Goal: Transaction & Acquisition: Purchase product/service

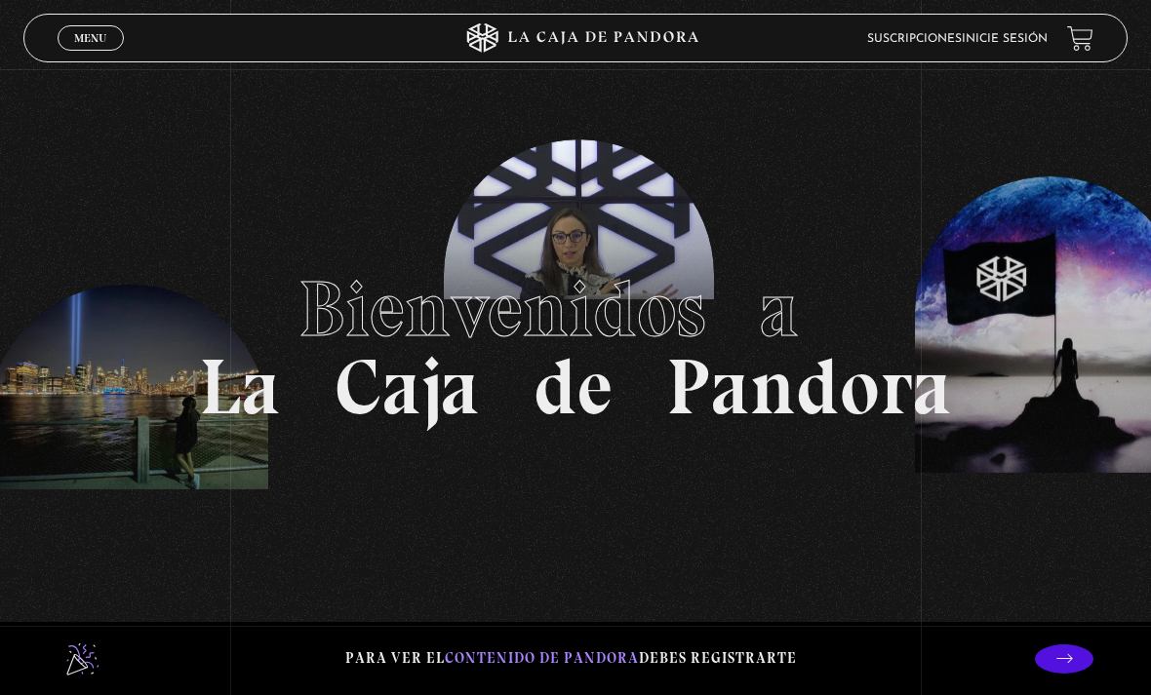
click at [1008, 43] on link "Inicie sesión" at bounding box center [1004, 39] width 86 height 12
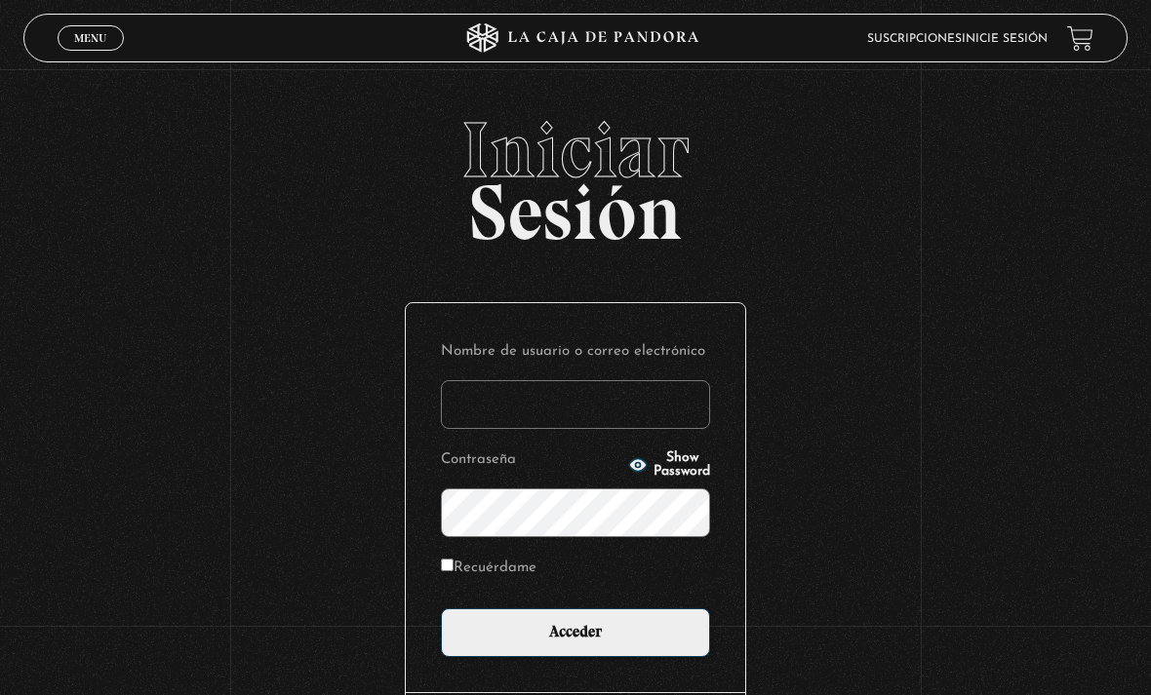
type input "tamarachaves1994@gmail.com"
click at [575, 643] on input "Acceder" at bounding box center [575, 632] width 269 height 49
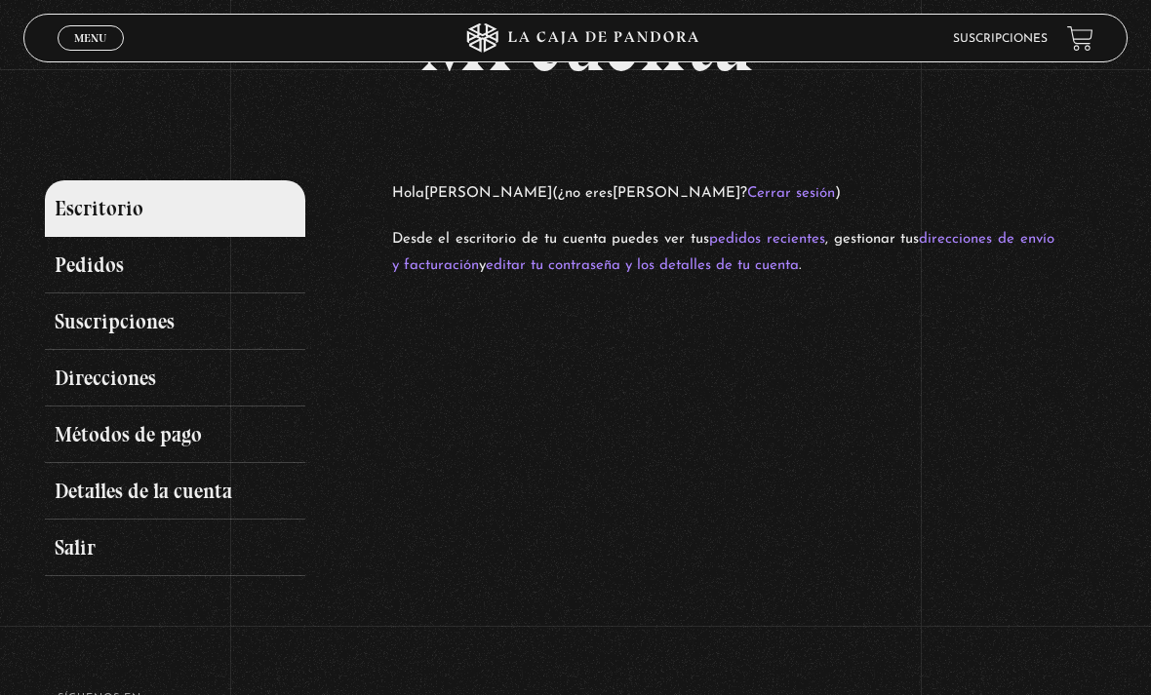
scroll to position [96, 0]
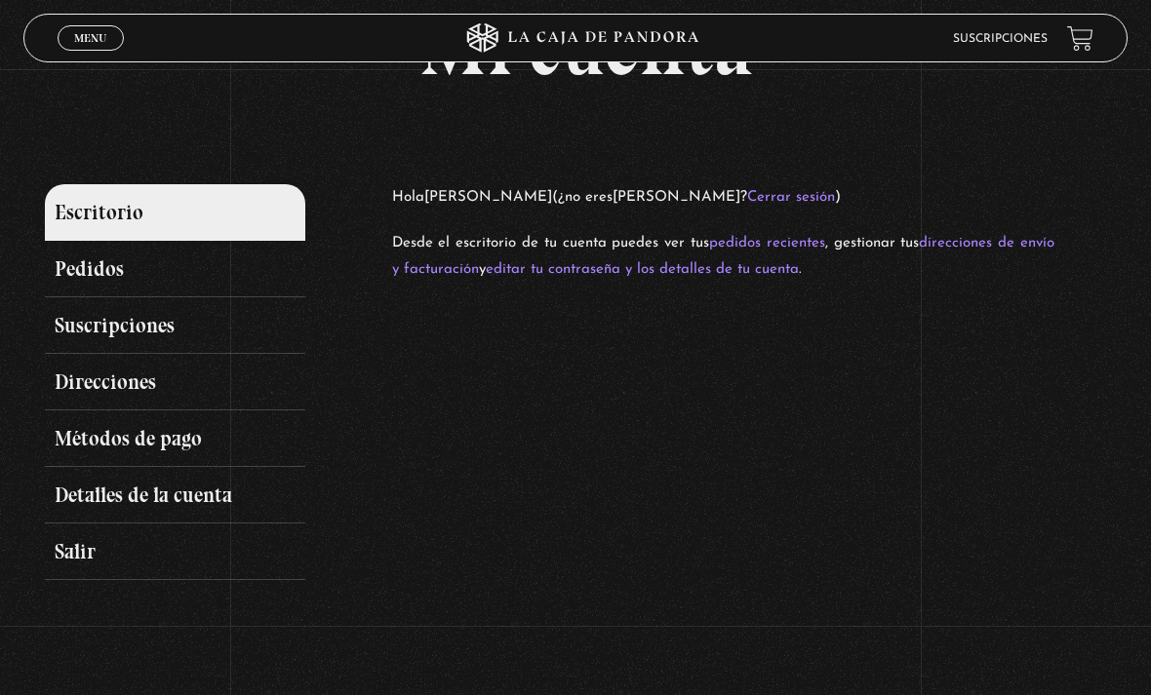
click at [140, 349] on link "Suscripciones" at bounding box center [174, 325] width 259 height 57
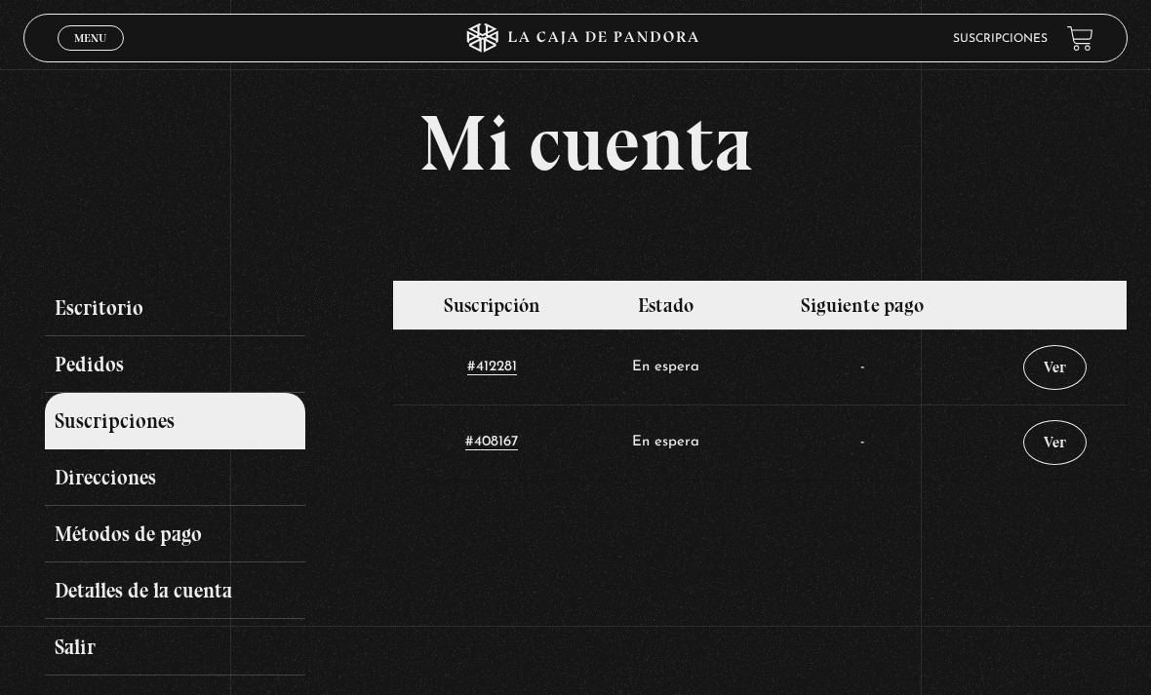
click at [145, 541] on link "Métodos de pago" at bounding box center [174, 534] width 259 height 57
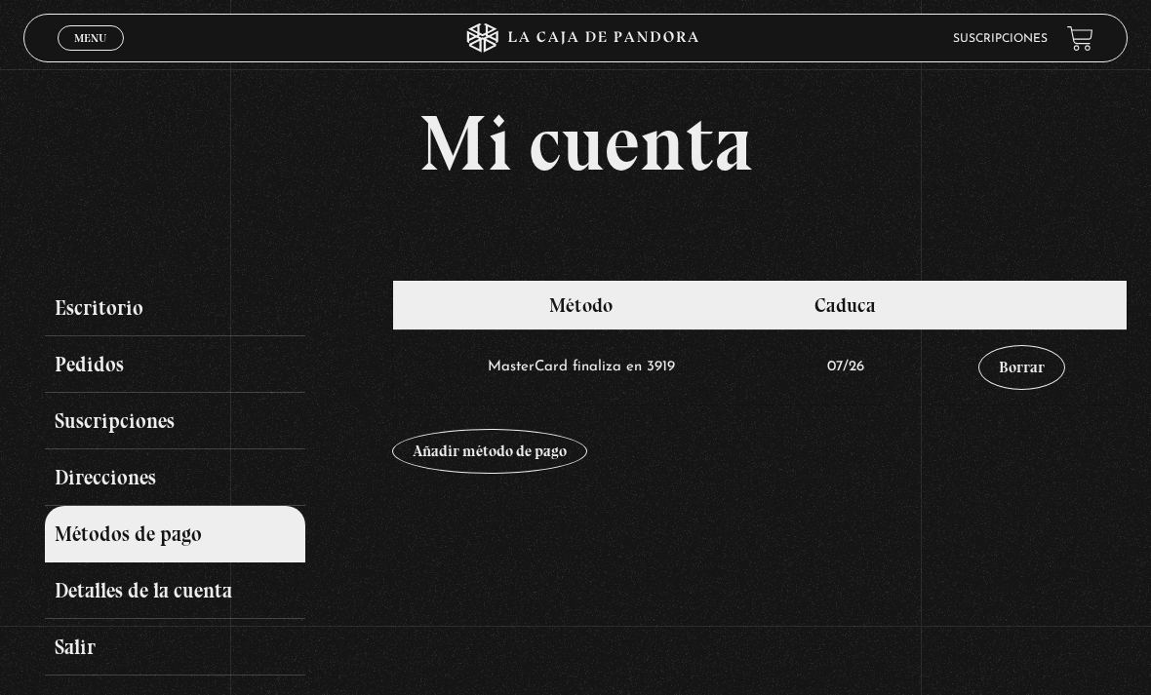
click at [140, 444] on link "Suscripciones" at bounding box center [174, 421] width 259 height 57
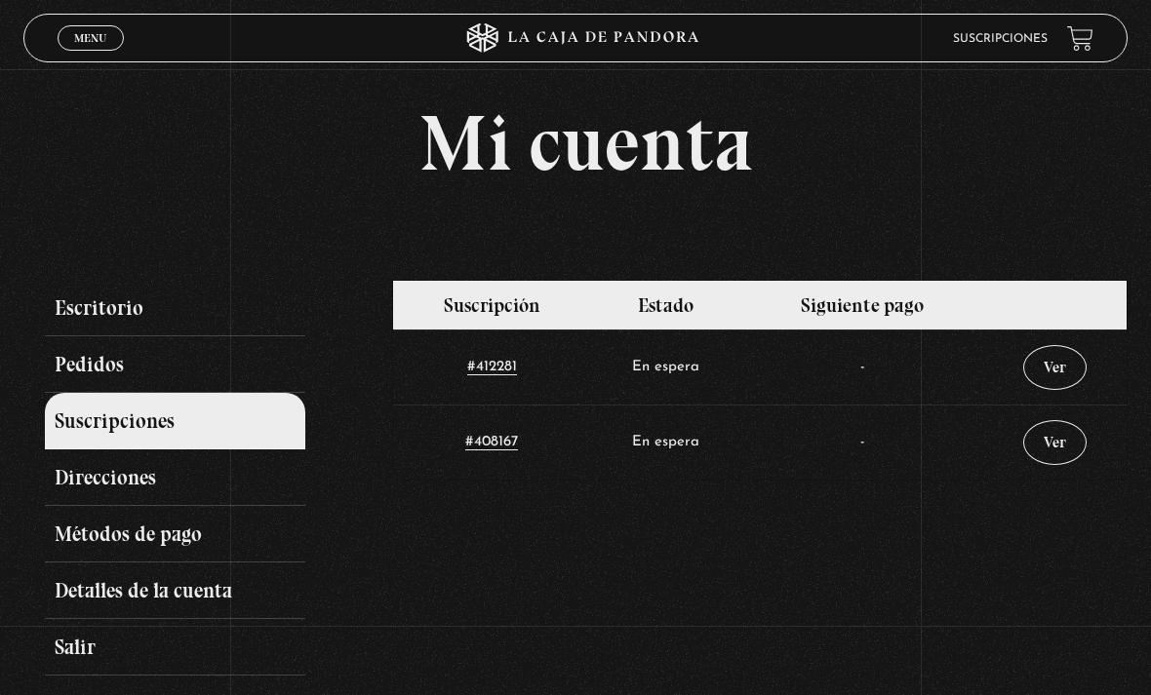
click at [1059, 350] on td "Ver" at bounding box center [1054, 367] width 143 height 75
click at [1057, 371] on link "Ver" at bounding box center [1054, 367] width 63 height 45
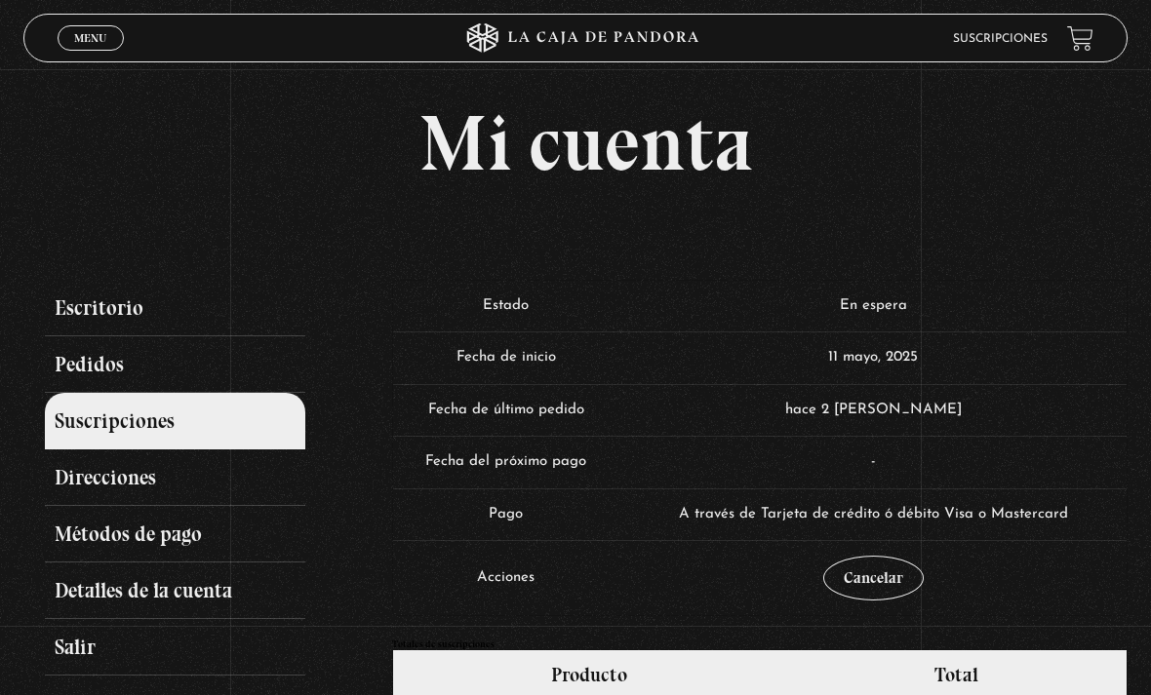
scroll to position [22, 0]
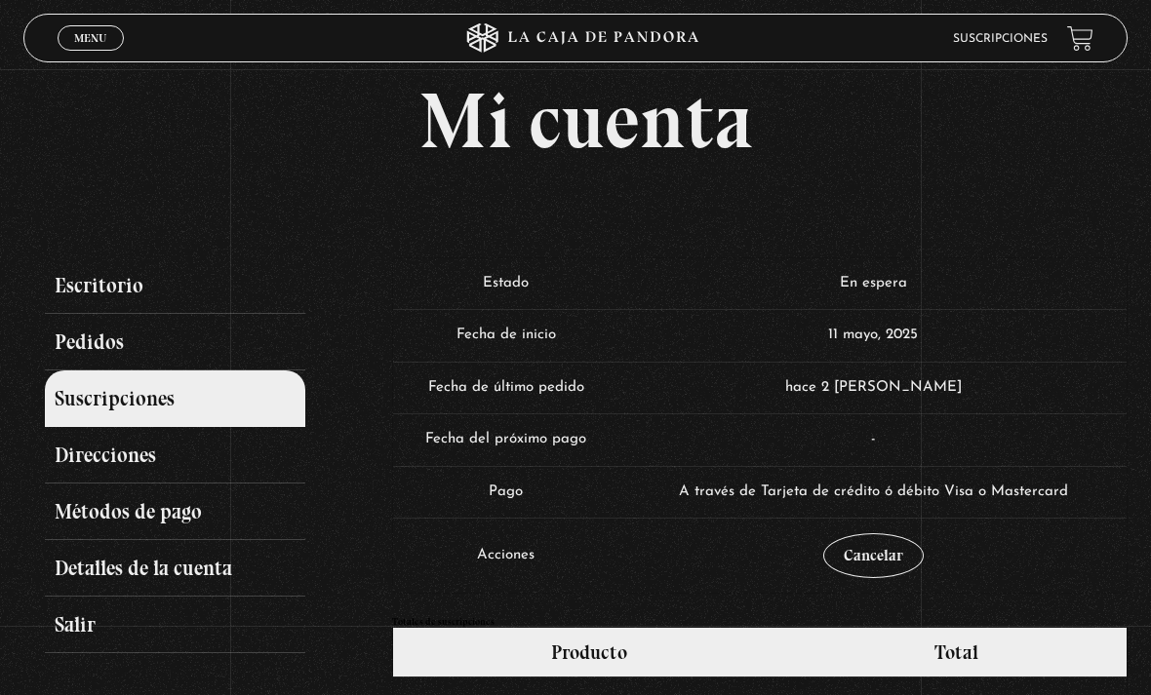
click at [1020, 400] on td "hace 2 [PERSON_NAME]" at bounding box center [872, 388] width 507 height 53
click at [934, 384] on td "hace 2 [PERSON_NAME]" at bounding box center [872, 388] width 507 height 53
click at [882, 381] on td "hace 2 días" at bounding box center [872, 388] width 507 height 53
click at [895, 385] on td "hace 2 días" at bounding box center [872, 388] width 507 height 53
click at [894, 310] on td "En espera" at bounding box center [872, 284] width 507 height 52
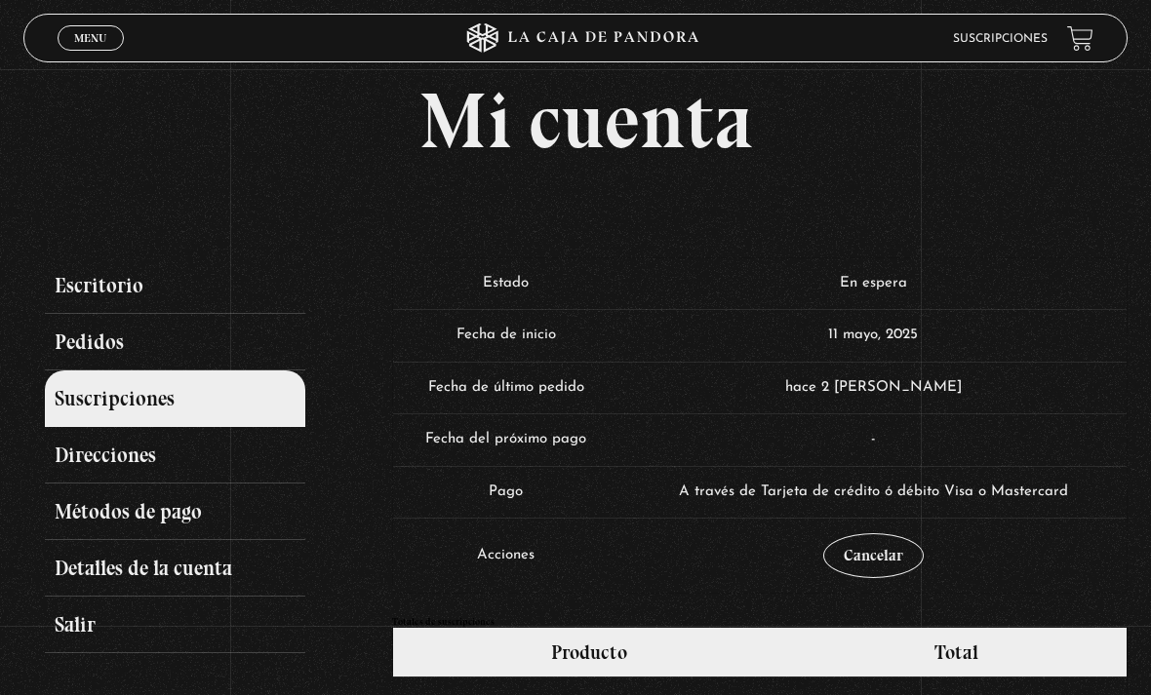
click at [894, 306] on td "En espera" at bounding box center [872, 284] width 507 height 52
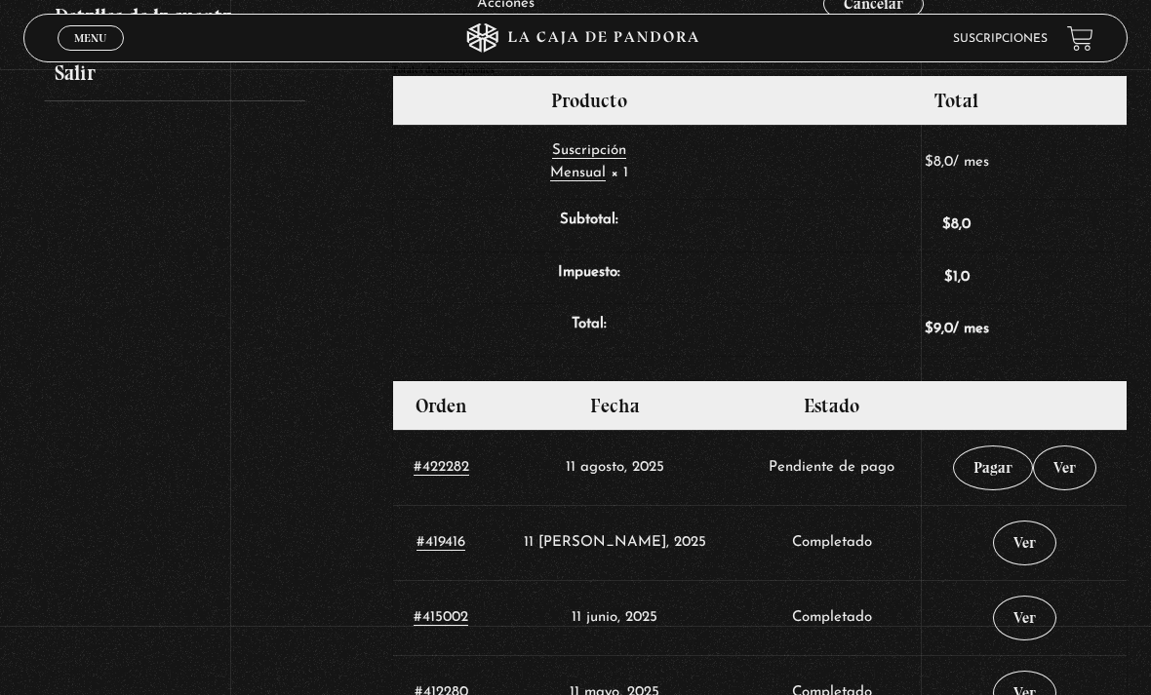
scroll to position [582, 0]
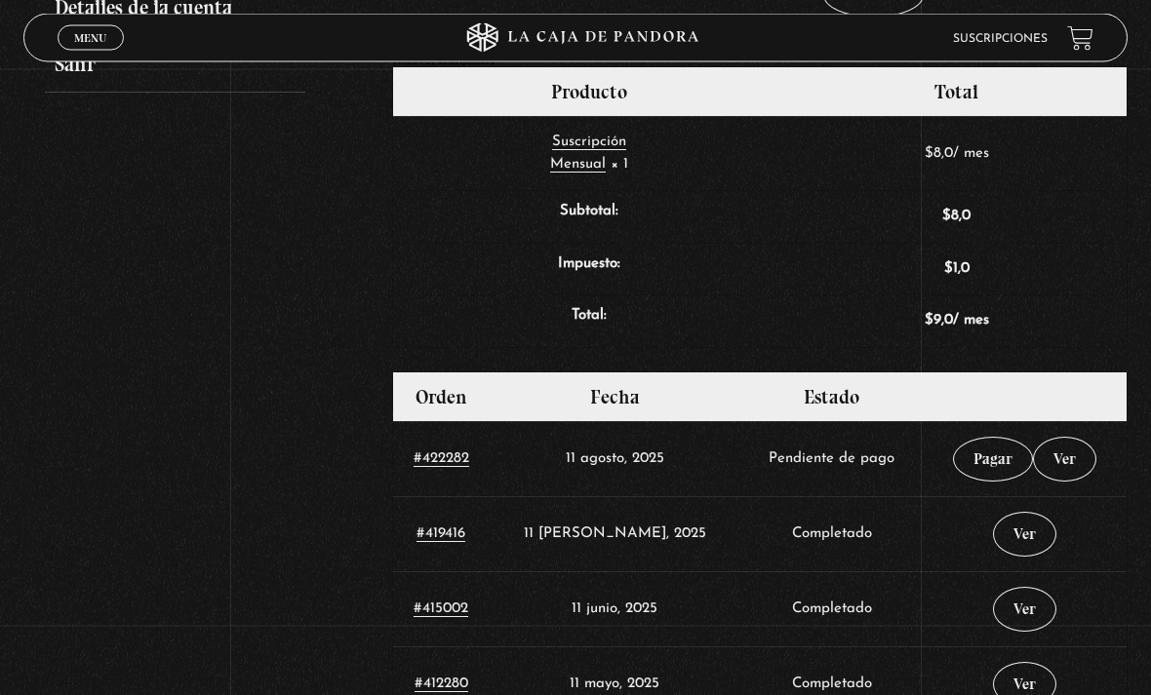
click at [980, 464] on link "Pagar" at bounding box center [993, 460] width 80 height 45
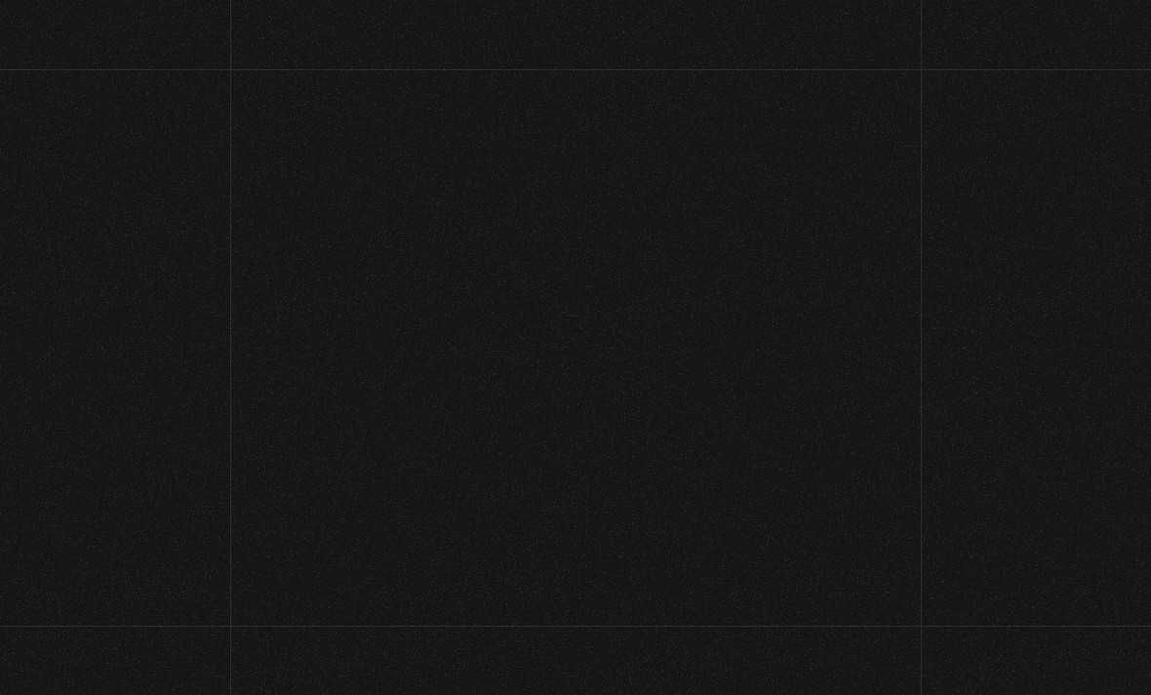
select select "CR-H"
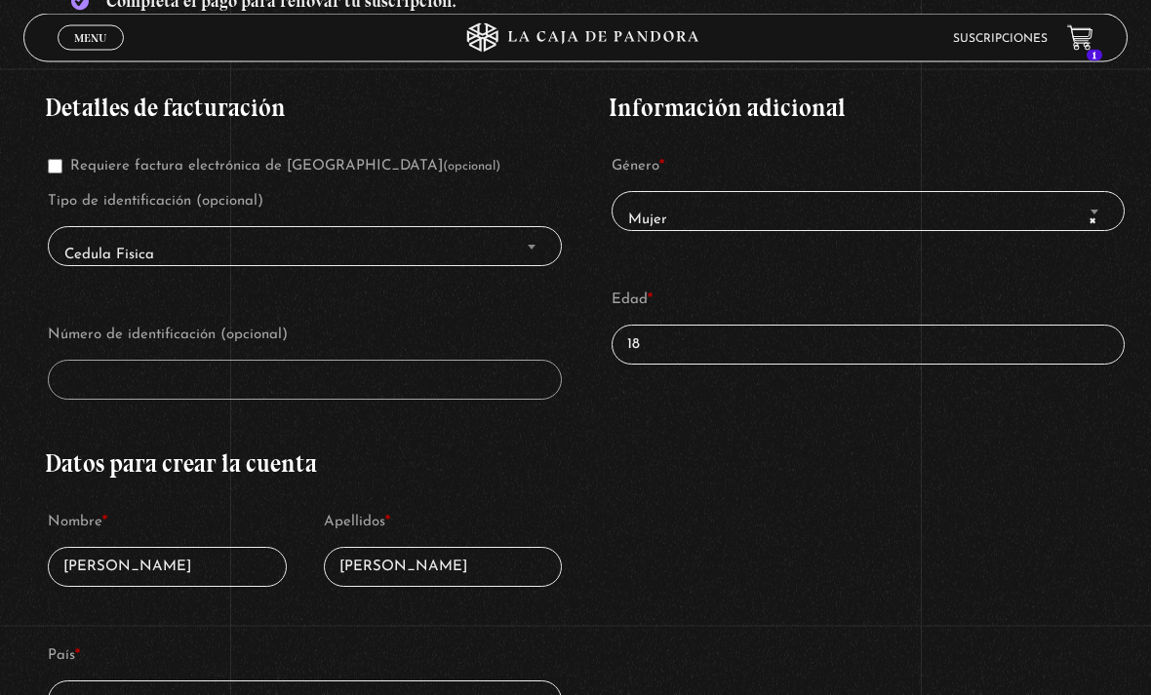
scroll to position [405, 0]
click at [430, 350] on label "Número de identificación (opcional)" at bounding box center [305, 335] width 514 height 29
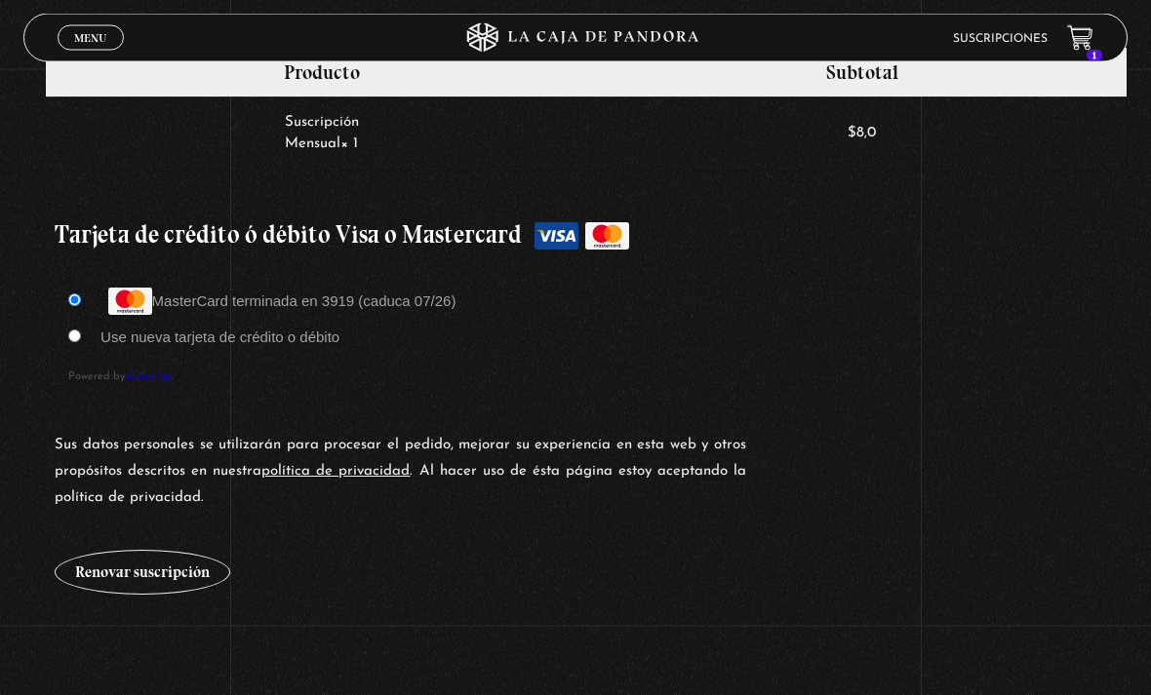
scroll to position [1550, 0]
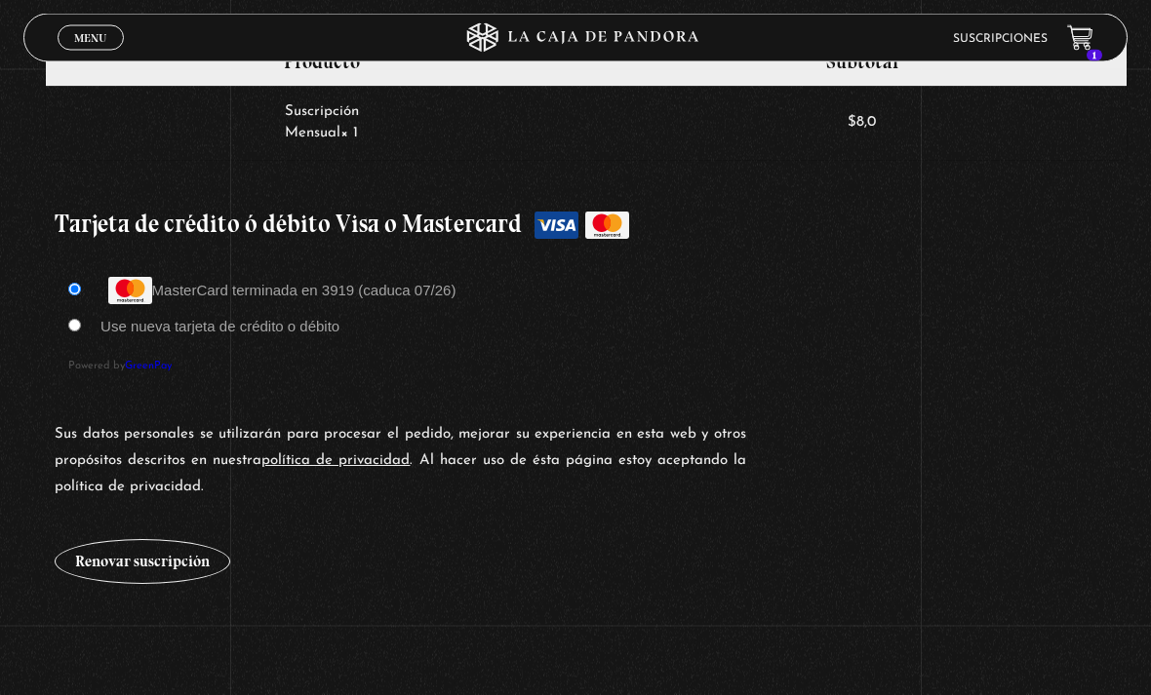
click at [163, 573] on button "Renovar suscripción" at bounding box center [143, 562] width 176 height 45
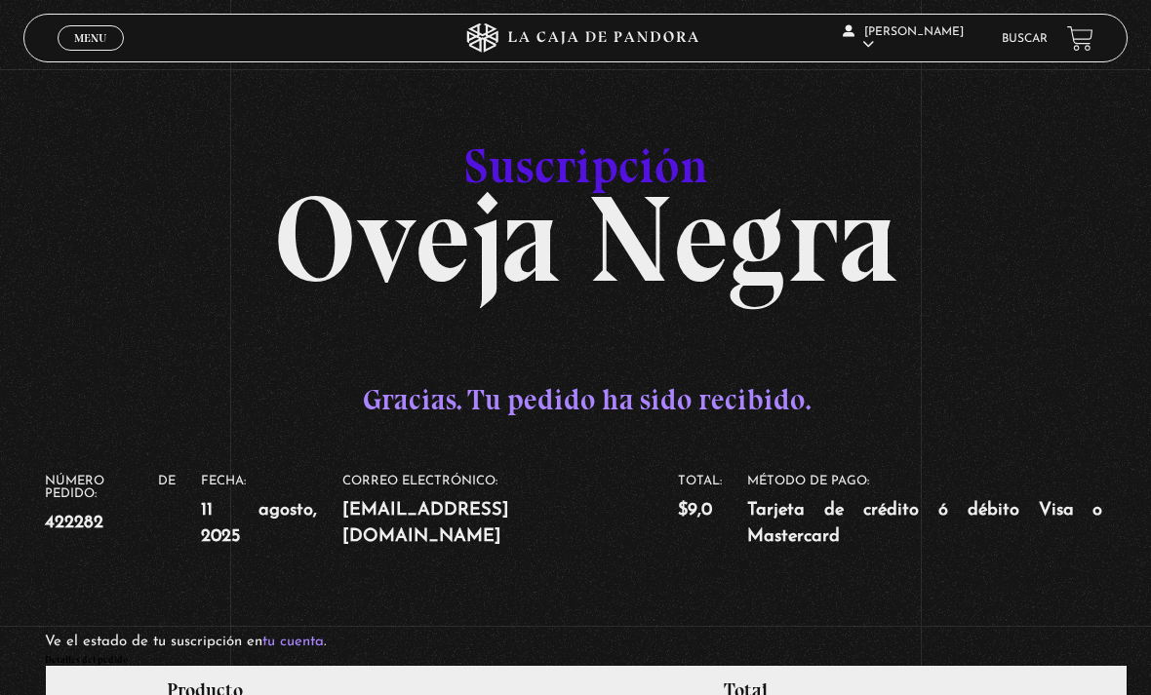
click at [98, 34] on span "Menu" at bounding box center [90, 38] width 32 height 12
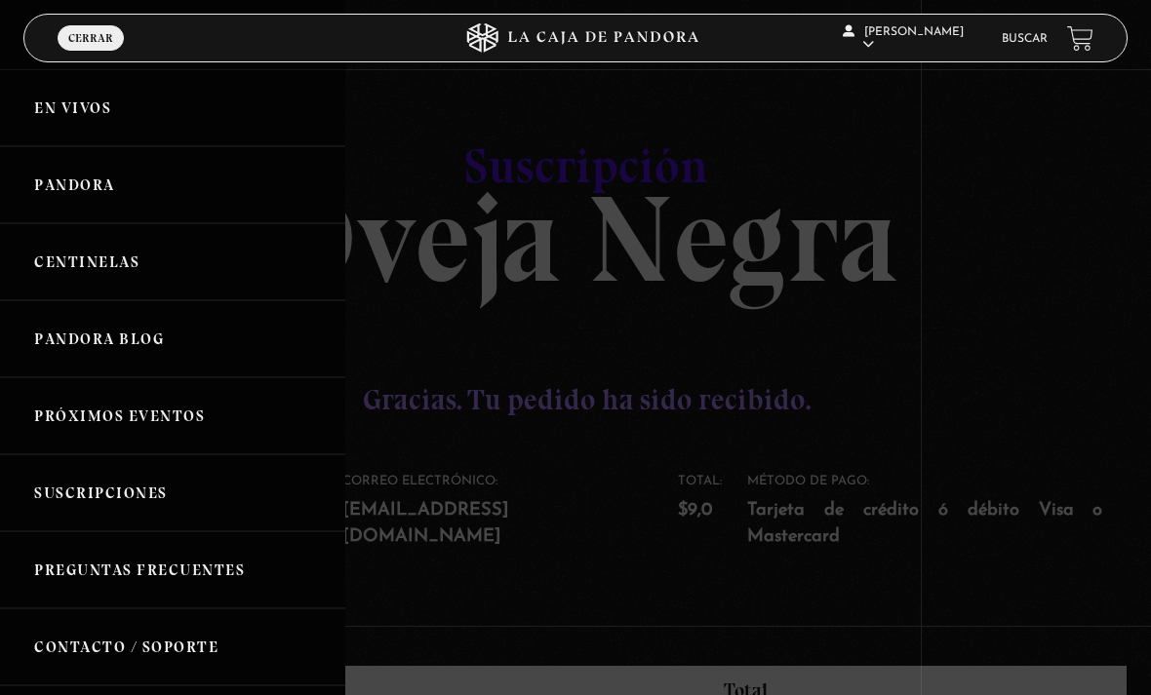
click at [142, 243] on link "Centinelas" at bounding box center [172, 261] width 345 height 77
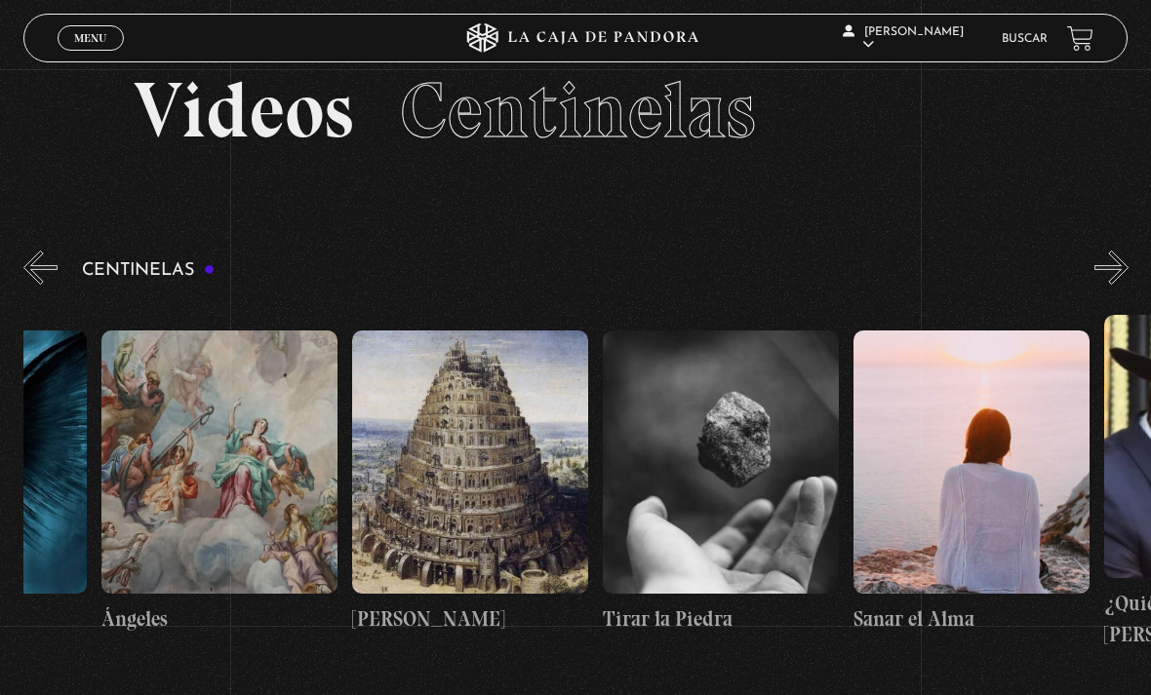
scroll to position [0, 25904]
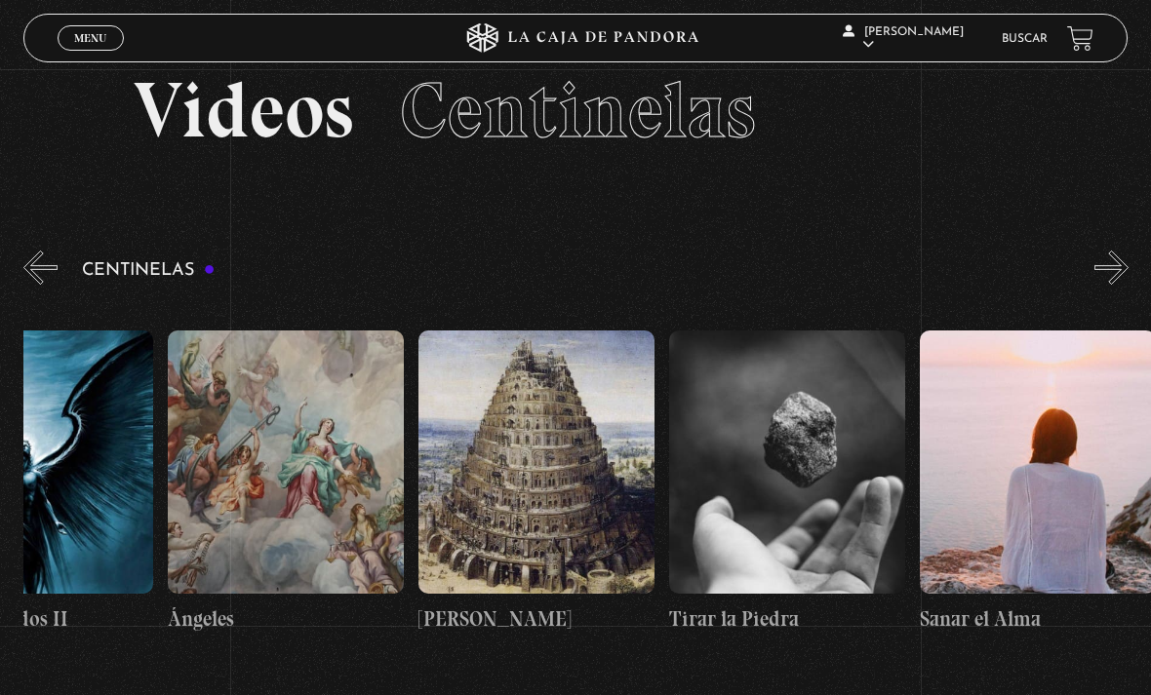
click at [1017, 461] on figure at bounding box center [1037, 462] width 236 height 263
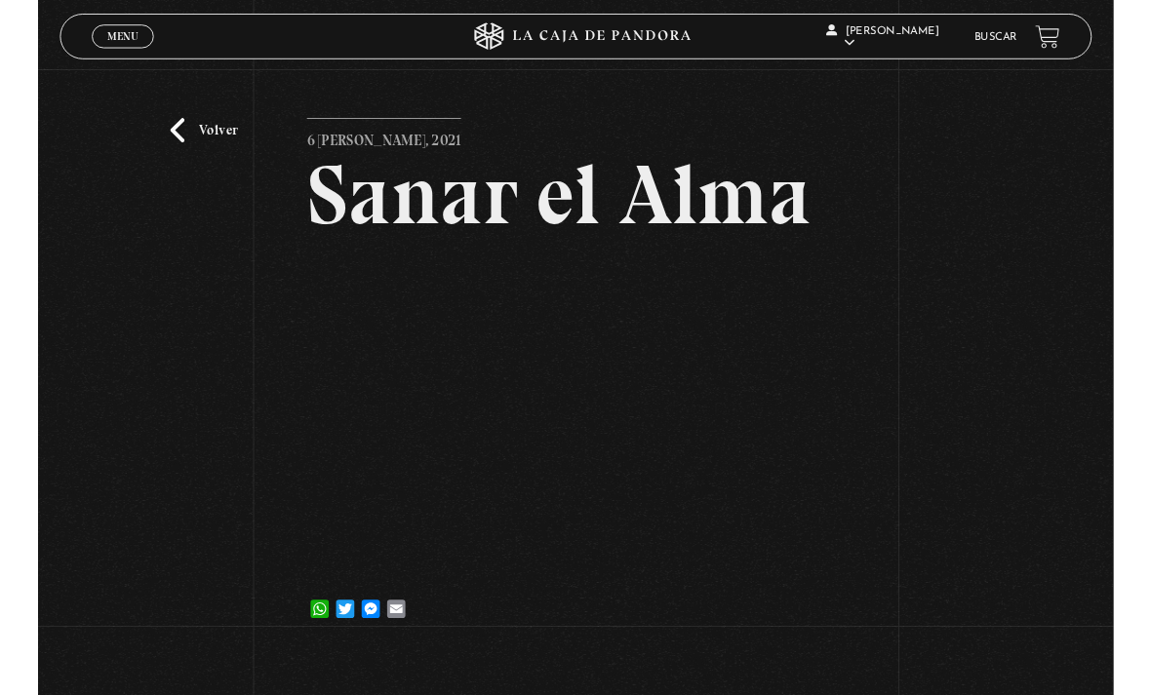
scroll to position [39, 0]
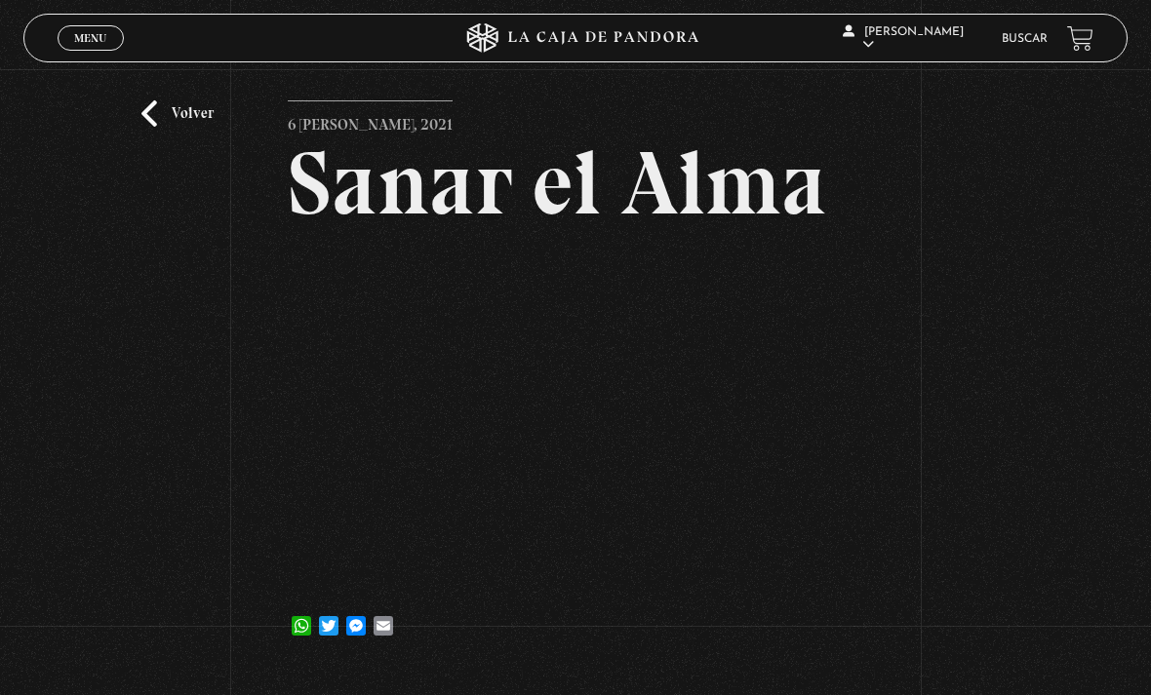
click at [76, 38] on span "Menu" at bounding box center [90, 38] width 32 height 12
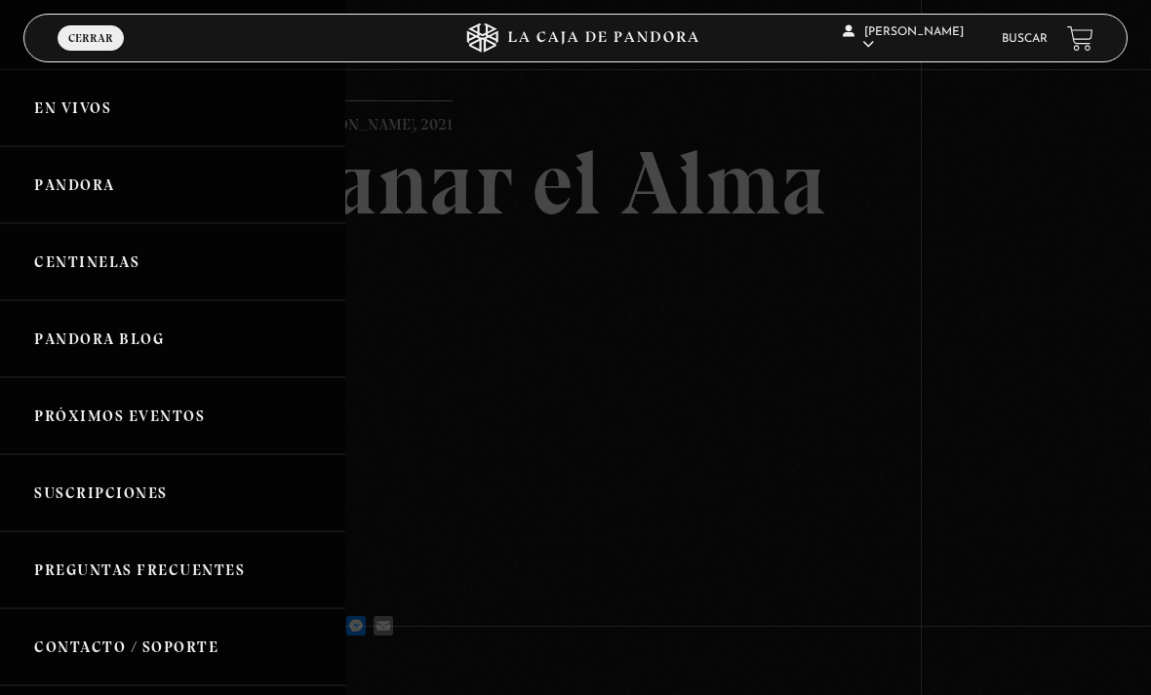
click at [106, 172] on link "Pandora" at bounding box center [172, 184] width 345 height 77
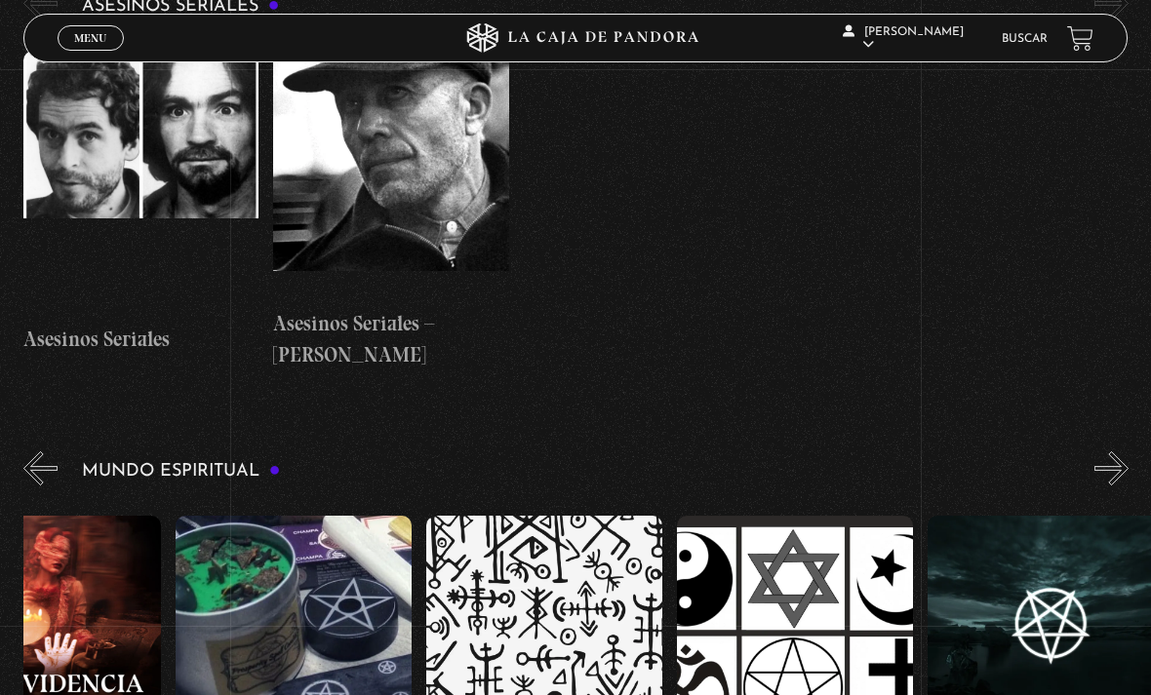
scroll to position [0, 3256]
